Goal: Find specific page/section

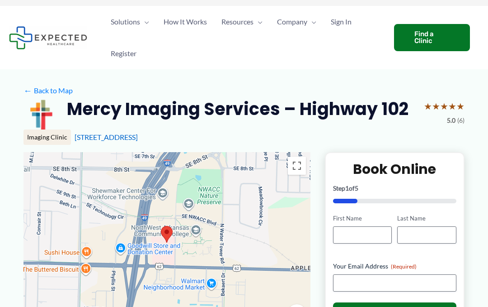
scroll to position [18, 0]
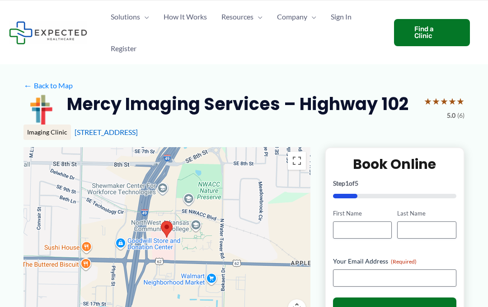
click at [261, 274] on div at bounding box center [167, 237] width 287 height 181
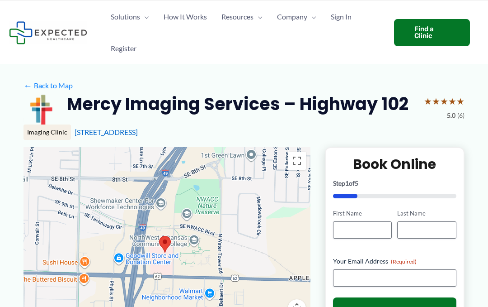
click at [429, 28] on div "Find a Clinic" at bounding box center [432, 32] width 76 height 27
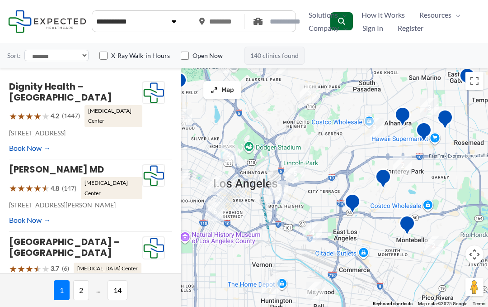
click at [403, 241] on img "Montebello Advanced Imaging" at bounding box center [408, 226] width 24 height 30
click at [236, 22] on input "text" at bounding box center [223, 22] width 33 height 16
type input "*****"
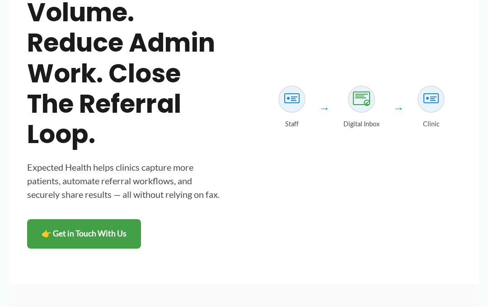
scroll to position [151, 0]
click at [438, 99] on icon at bounding box center [431, 99] width 22 height 22
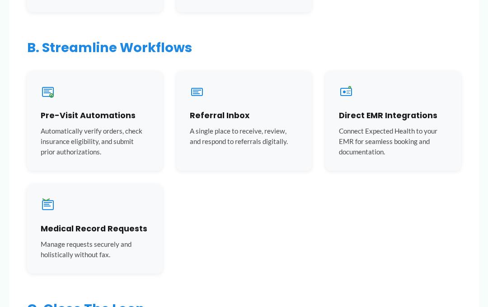
scroll to position [930, 0]
